Goal: Task Accomplishment & Management: Use online tool/utility

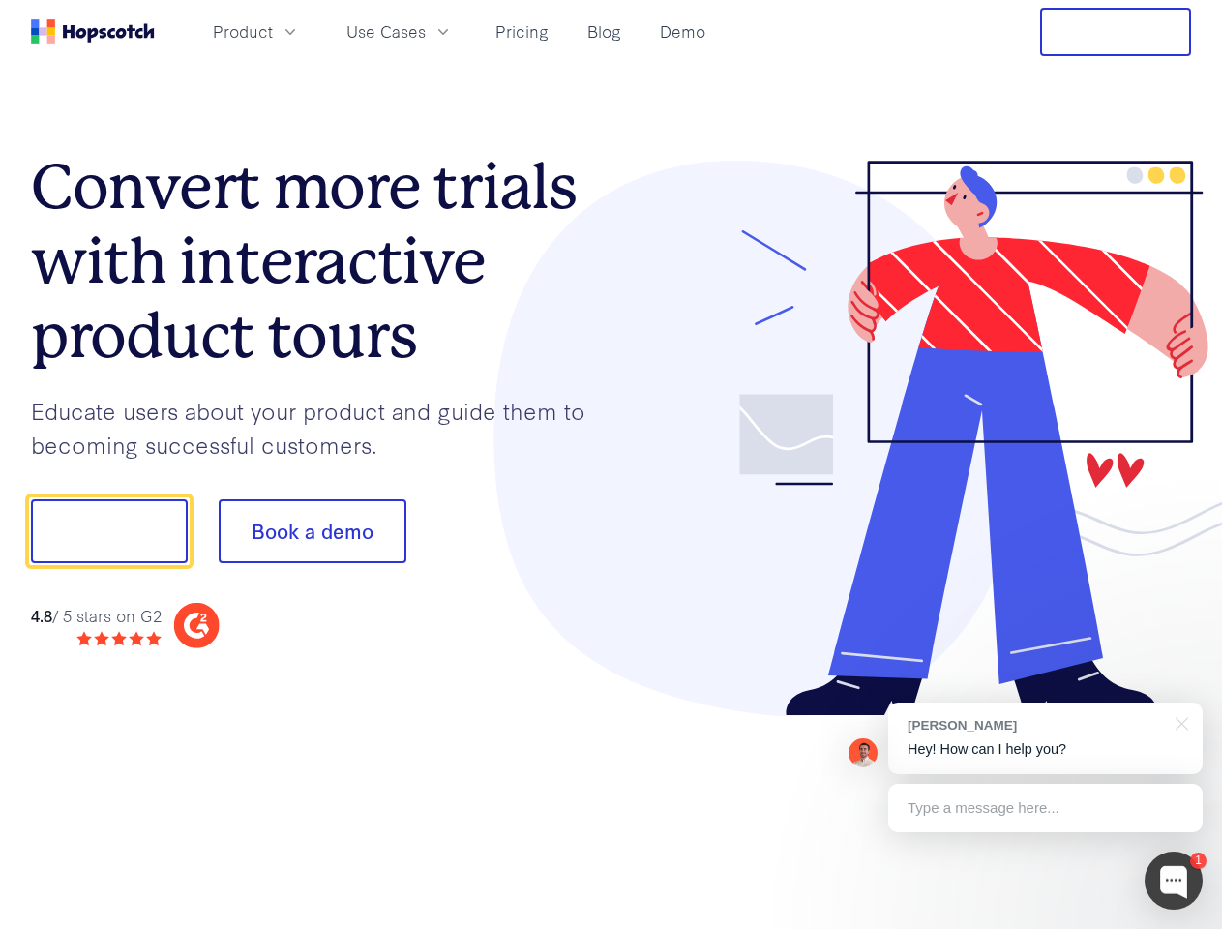
click at [612, 465] on div at bounding box center [902, 439] width 581 height 557
click at [273, 31] on span "Product" at bounding box center [243, 31] width 60 height 24
click at [426, 31] on span "Use Cases" at bounding box center [386, 31] width 79 height 24
click at [1116, 32] on button "Free Trial" at bounding box center [1115, 32] width 151 height 48
click at [108, 531] on button "Show me!" at bounding box center [109, 531] width 157 height 64
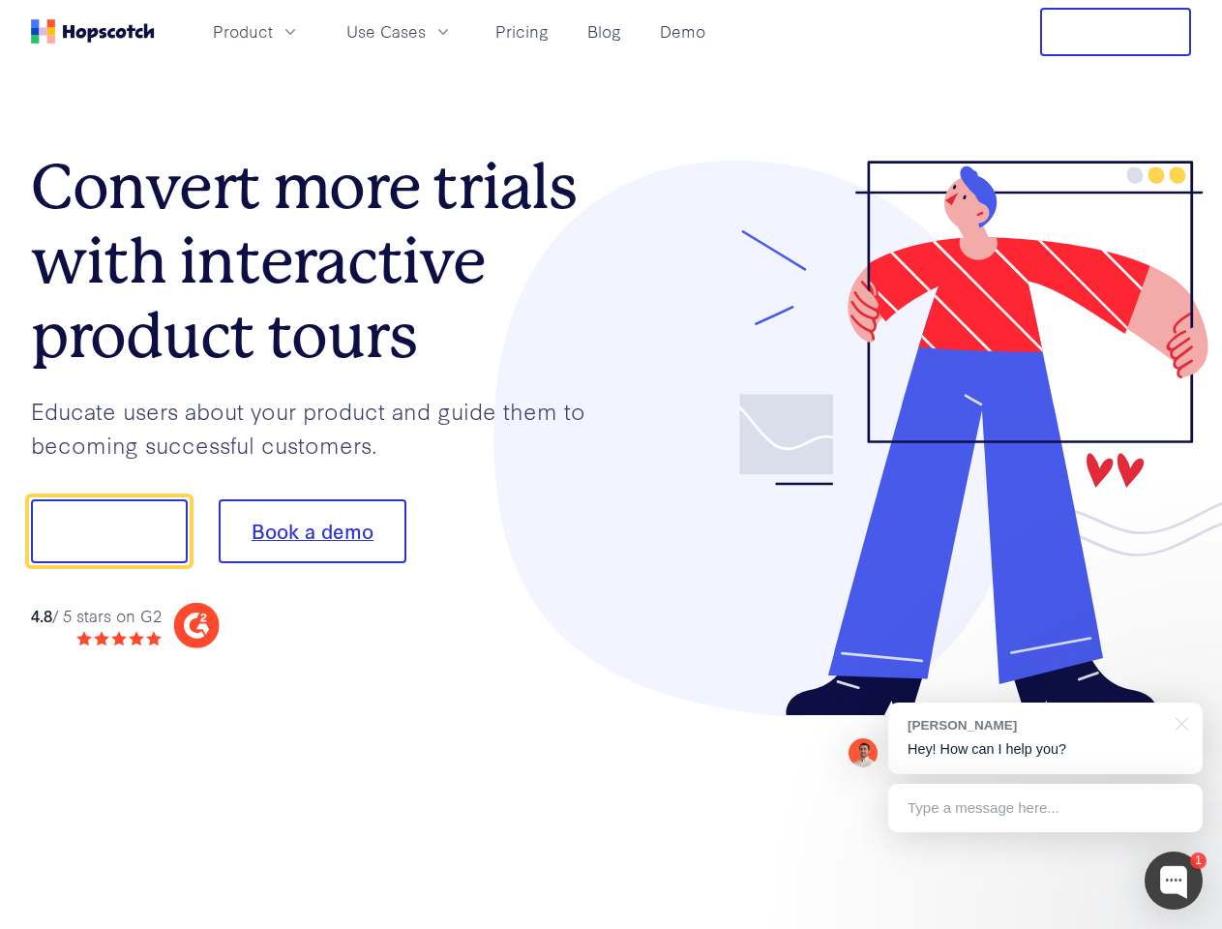
click at [312, 531] on button "Book a demo" at bounding box center [313, 531] width 188 height 64
click at [1174, 881] on div at bounding box center [1174, 881] width 58 height 58
click at [1045, 739] on div "[PERSON_NAME] Hey! How can I help you?" at bounding box center [1046, 739] width 315 height 72
click at [1179, 722] on div at bounding box center [1021, 659] width 363 height 386
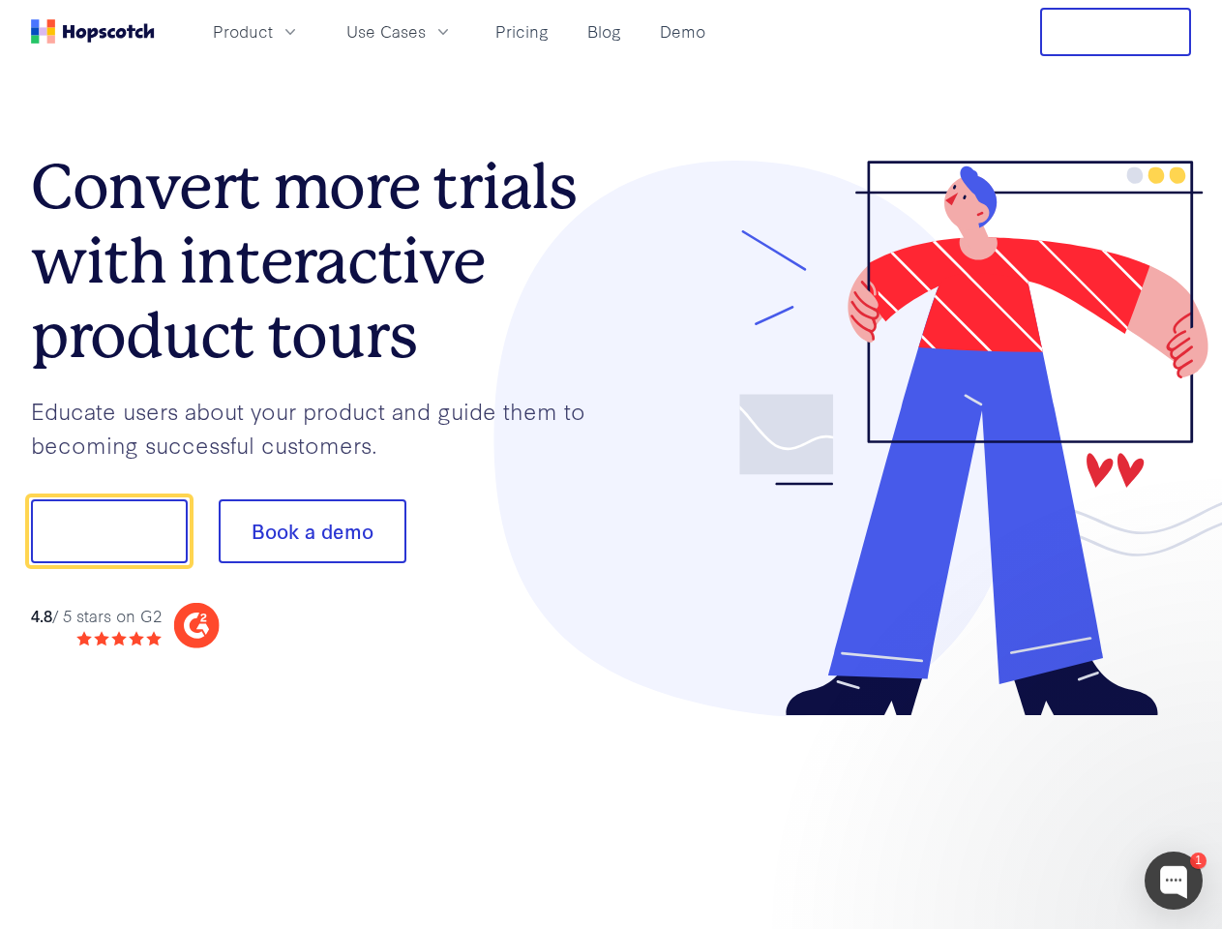
click at [1045, 808] on div at bounding box center [1021, 659] width 363 height 386
